Goal: Task Accomplishment & Management: Use online tool/utility

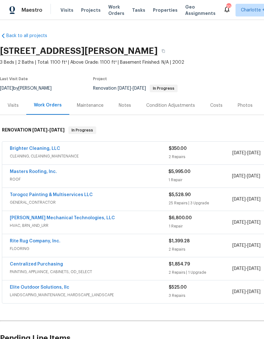
click at [46, 148] on link "Brighter Cleaning, LLC" at bounding box center [35, 148] width 50 height 4
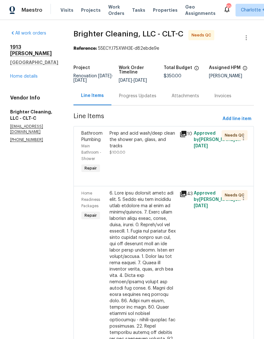
click at [133, 135] on div "Prep and acid wash/deep clean the shower pan, glass, and tracks" at bounding box center [143, 139] width 66 height 19
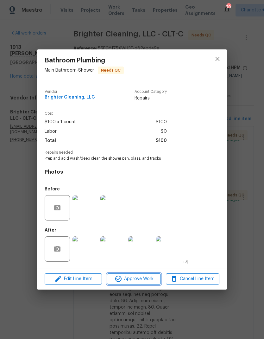
click at [148, 282] on span "Approve Work" at bounding box center [134, 279] width 50 height 8
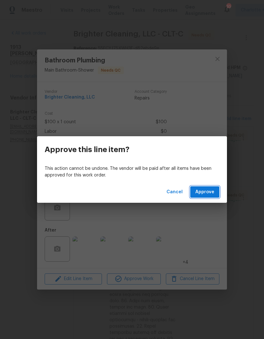
click at [201, 190] on span "Approve" at bounding box center [204, 192] width 19 height 8
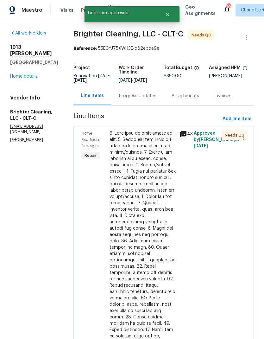
click at [154, 180] on div at bounding box center [143, 250] width 66 height 241
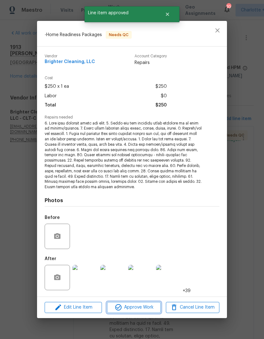
click at [144, 308] on span "Approve Work" at bounding box center [134, 307] width 50 height 8
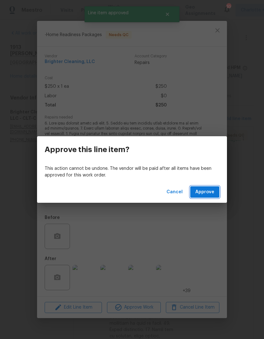
click at [210, 196] on button "Approve" at bounding box center [204, 192] width 29 height 12
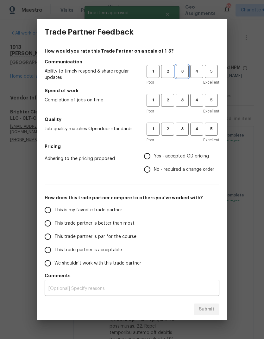
click at [186, 73] on span "3" at bounding box center [182, 71] width 12 height 7
click at [168, 76] on button "2" at bounding box center [167, 71] width 13 height 13
click at [168, 103] on span "2" at bounding box center [168, 100] width 12 height 7
click at [187, 130] on span "3" at bounding box center [182, 128] width 12 height 7
click at [152, 158] on input "Yes - accepted OD pricing" at bounding box center [147, 155] width 13 height 13
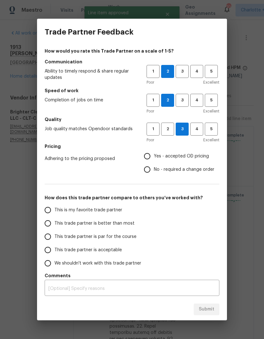
radio input "true"
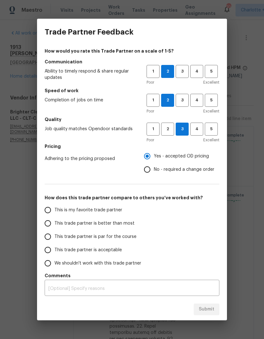
click at [52, 247] on input "This trade partner is acceptable" at bounding box center [47, 249] width 13 height 13
click at [211, 305] on button "Submit" at bounding box center [207, 309] width 26 height 12
radio input "true"
radio input "false"
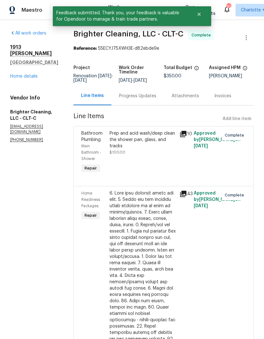
click at [33, 78] on link "Home details" at bounding box center [24, 76] width 28 height 4
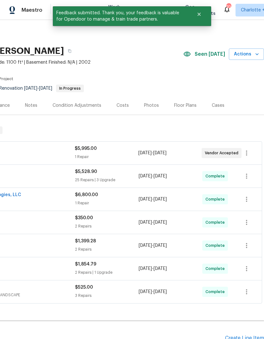
scroll to position [0, 94]
click at [251, 53] on span "Actions" at bounding box center [246, 54] width 25 height 8
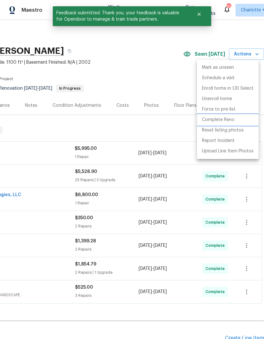
click at [233, 119] on p "Complete Reno" at bounding box center [218, 119] width 33 height 7
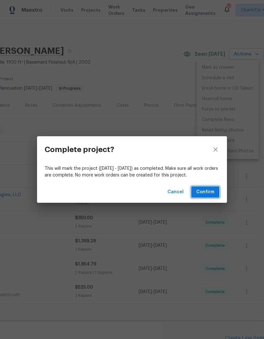
click at [212, 193] on span "Confirm" at bounding box center [205, 192] width 18 height 8
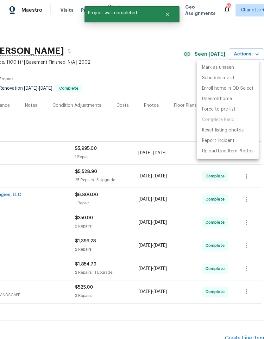
click at [162, 76] on div at bounding box center [132, 169] width 264 height 339
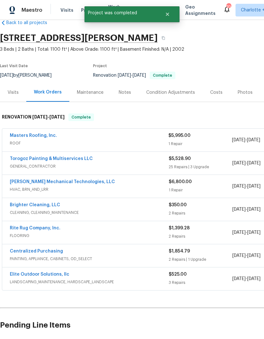
scroll to position [13, 0]
